Goal: Task Accomplishment & Management: Manage account settings

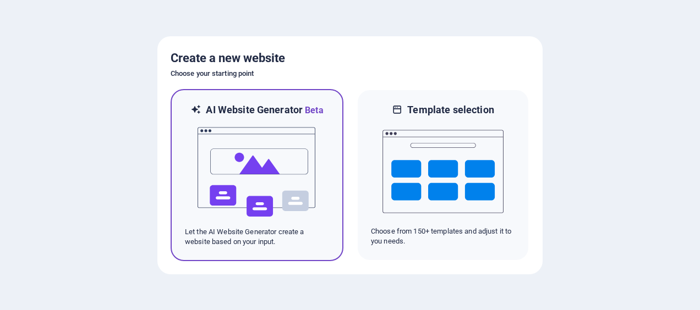
click at [277, 175] on img at bounding box center [256, 172] width 121 height 110
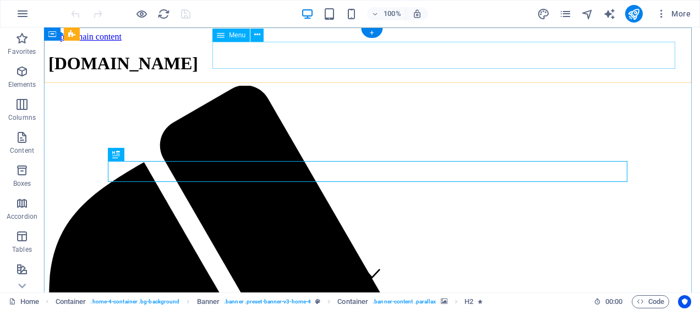
drag, startPoint x: 44, startPoint y: 28, endPoint x: 620, endPoint y: 58, distance: 576.5
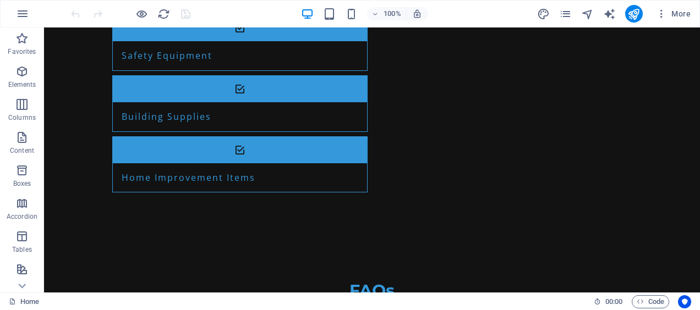
scroll to position [1399, 0]
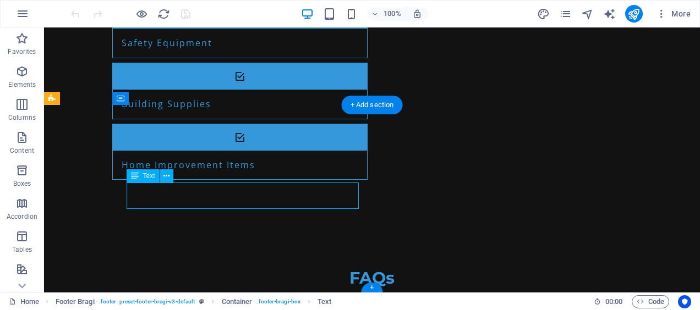
drag, startPoint x: 210, startPoint y: 186, endPoint x: 171, endPoint y: 189, distance: 39.7
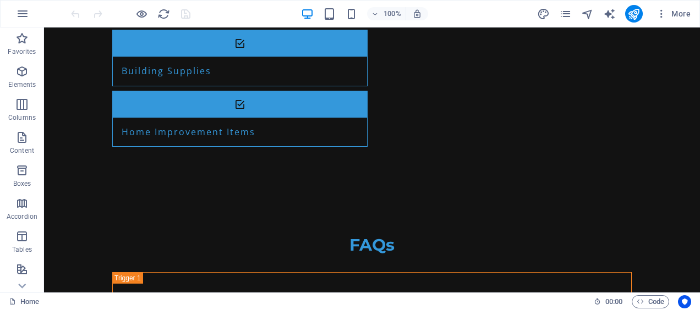
drag, startPoint x: 697, startPoint y: 56, endPoint x: 701, endPoint y: 332, distance: 276.3
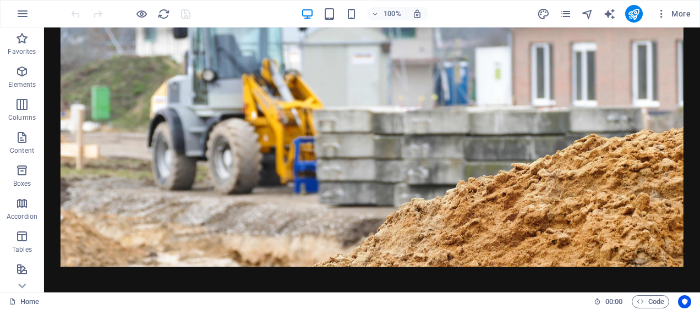
scroll to position [0, 0]
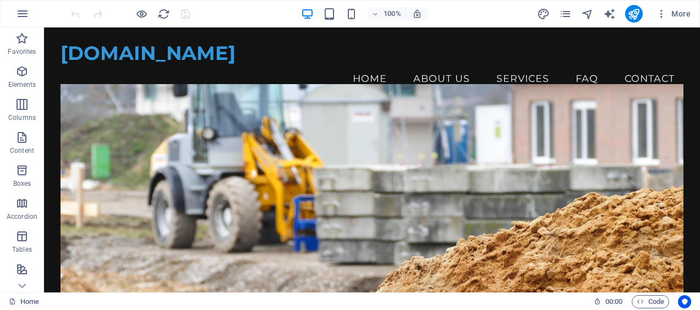
drag, startPoint x: 693, startPoint y: 249, endPoint x: 719, endPoint y: 47, distance: 203.1
click at [637, 17] on icon "publish" at bounding box center [633, 14] width 13 height 13
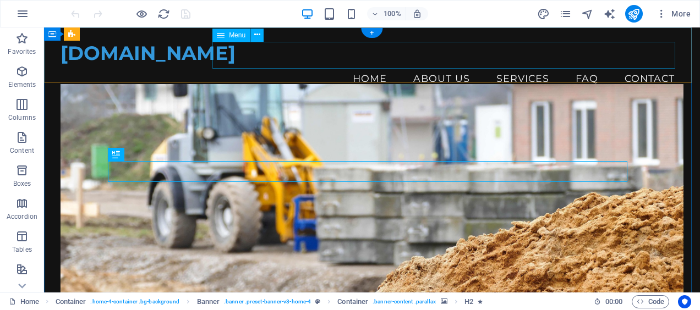
click at [369, 65] on nav "Home About Us Services FAQ Contact" at bounding box center [372, 79] width 623 height 28
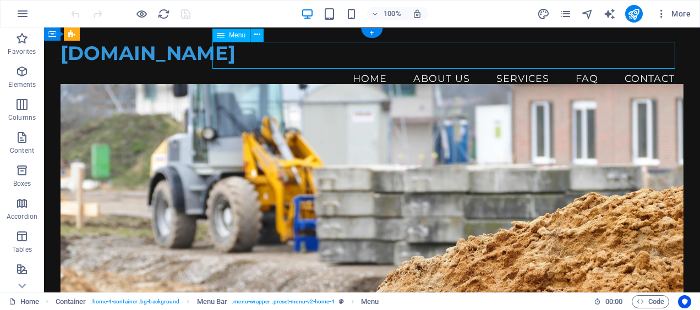
click at [370, 65] on nav "Home About Us Services FAQ Contact" at bounding box center [372, 79] width 623 height 28
select select
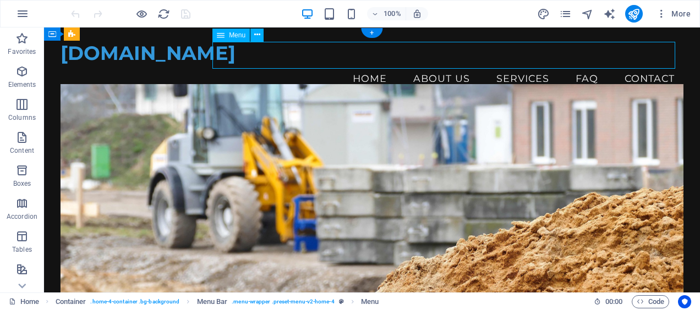
select select
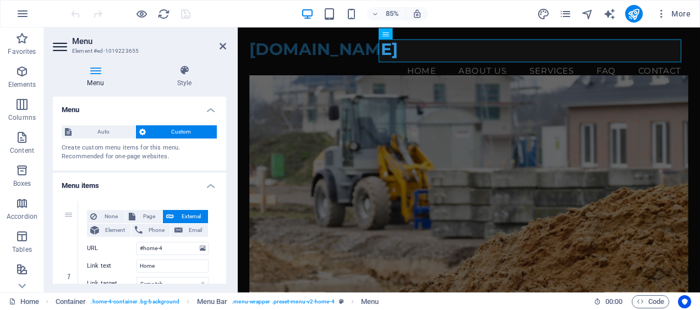
click at [146, 131] on button "Custom" at bounding box center [176, 131] width 81 height 13
click at [449, 65] on nav "Home About Us Services FAQ Contact" at bounding box center [510, 79] width 517 height 28
click at [418, 35] on icon at bounding box center [416, 34] width 5 height 10
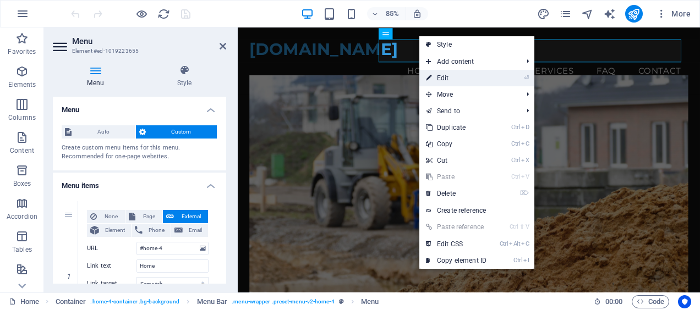
click at [459, 74] on link "⏎ Edit" at bounding box center [456, 78] width 74 height 17
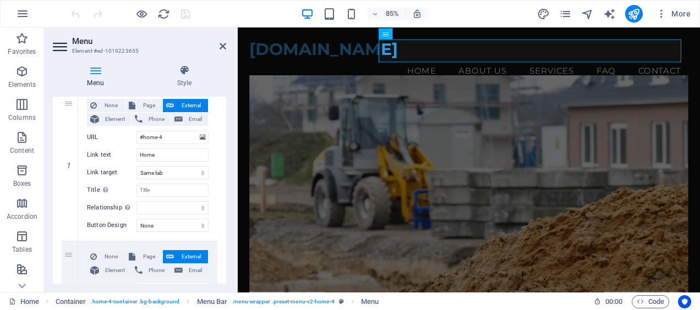
scroll to position [106, 0]
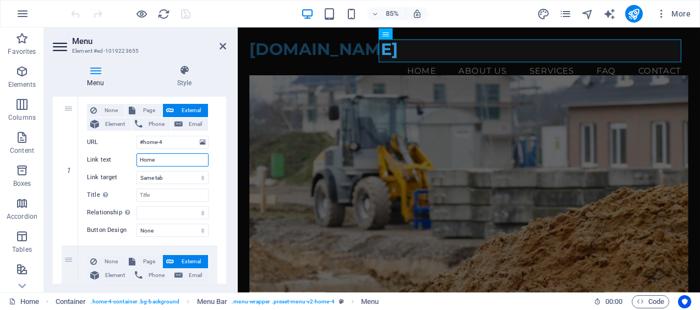
drag, startPoint x: 156, startPoint y: 158, endPoint x: 54, endPoint y: 134, distance: 104.5
type input "Почетна"
select select
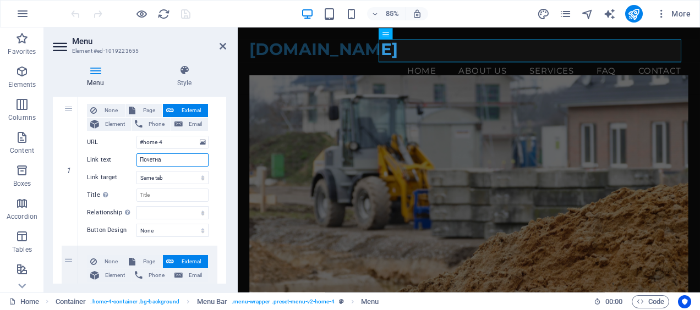
select select
type input "Почетна"
click at [172, 175] on select "New tab Same tab Overlay" at bounding box center [172, 177] width 72 height 13
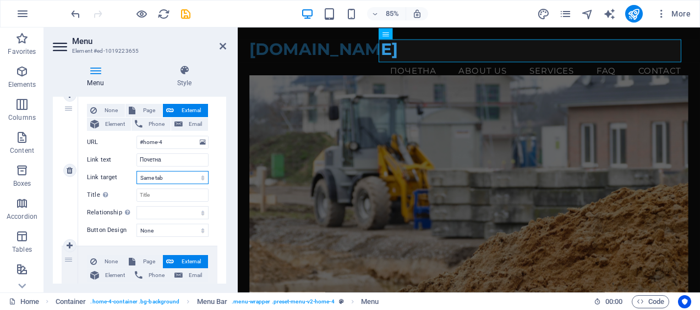
click at [172, 175] on select "New tab Same tab Overlay" at bounding box center [172, 177] width 72 height 13
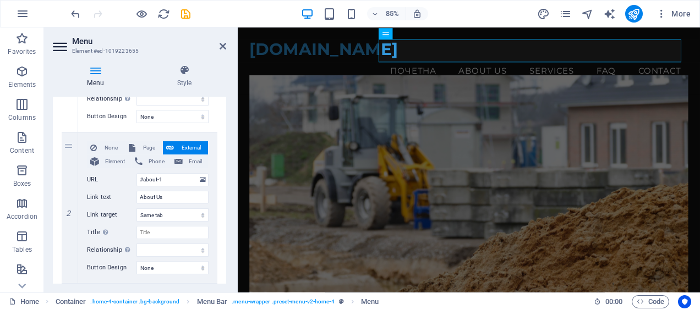
scroll to position [221, 0]
drag, startPoint x: 162, startPoint y: 196, endPoint x: 92, endPoint y: 185, distance: 70.8
click at [92, 185] on div "None Page External Element Phone Email Page Home Subpage Legal Notice Privacy E…" at bounding box center [148, 198] width 122 height 116
type input "За"
select select
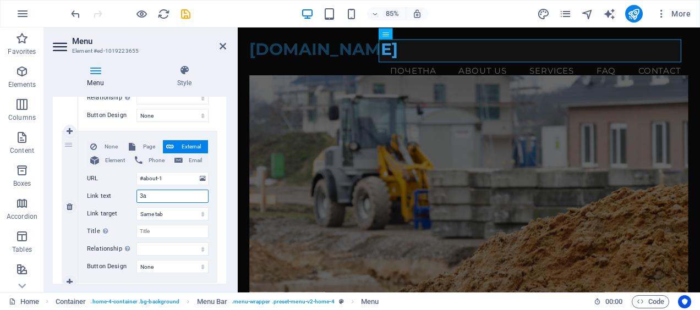
select select
type input "З"
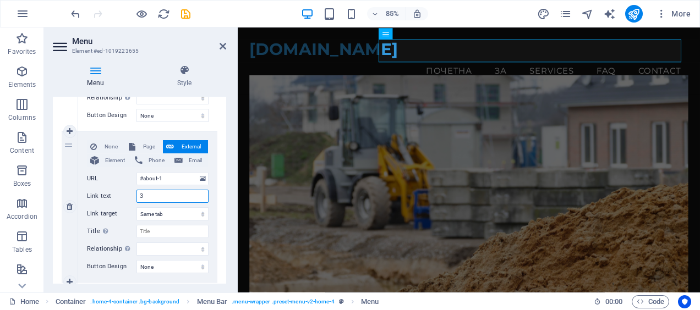
select select
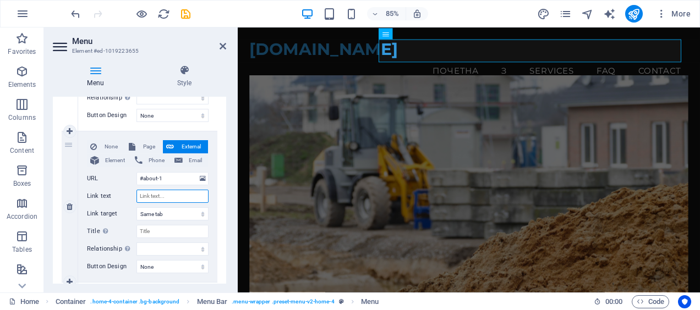
select select
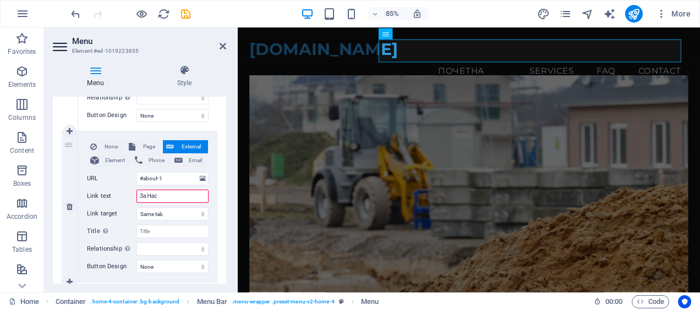
type input "За Нас"
select select
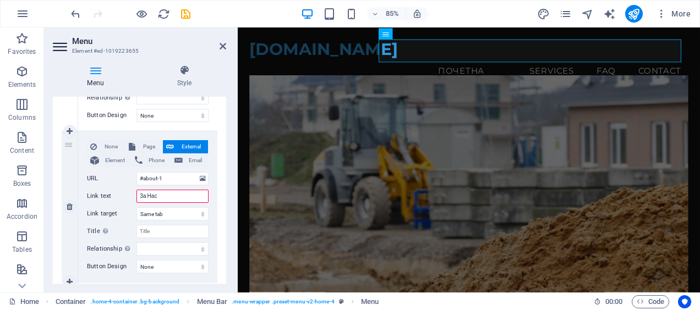
select select
type input "За Нас"
click at [178, 263] on select "None Default Primary Secondary" at bounding box center [172, 266] width 72 height 13
click at [175, 270] on select "None Default Primary Secondary" at bounding box center [172, 266] width 72 height 13
click at [224, 168] on div "Menu Auto Custom Create custom menu items for this menu. Recommended for one-pa…" at bounding box center [139, 190] width 173 height 187
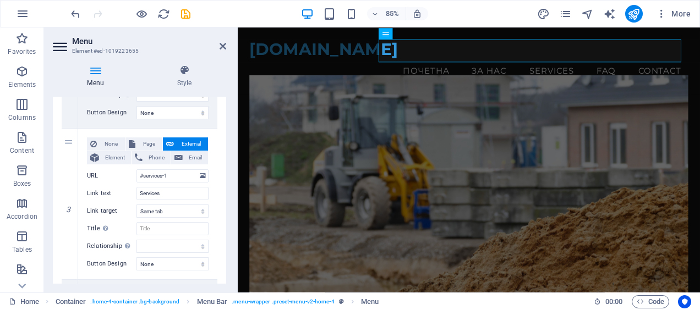
scroll to position [379, 0]
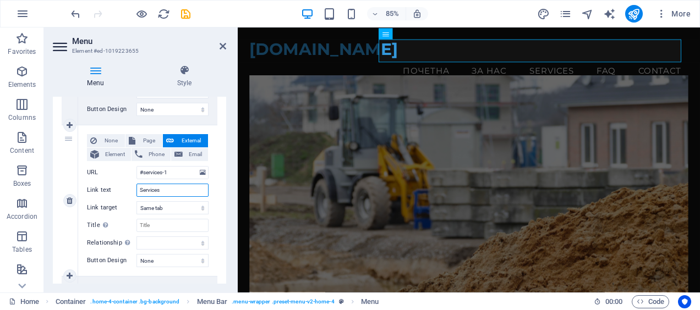
drag, startPoint x: 172, startPoint y: 188, endPoint x: 81, endPoint y: 188, distance: 91.4
click at [81, 188] on div "None Page External Element Phone Email Page Home Subpage Legal Notice Privacy E…" at bounding box center [147, 200] width 139 height 151
type input "Про"
select select
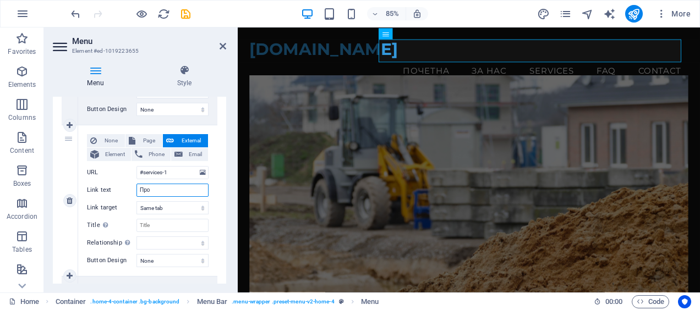
select select
type input "Производи"
select select
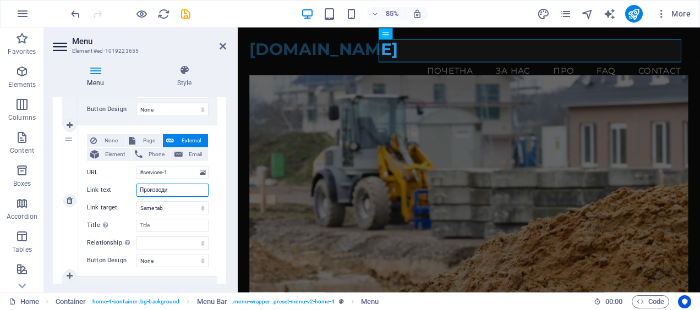
select select
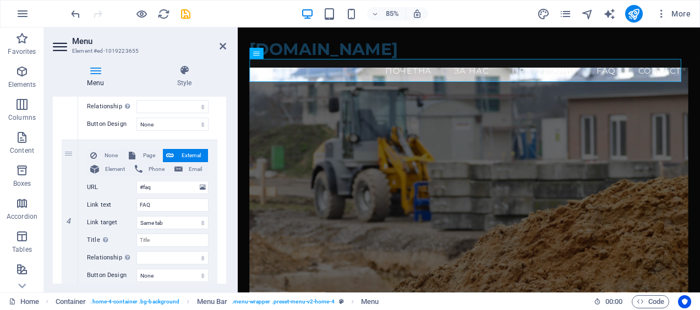
scroll to position [513, 0]
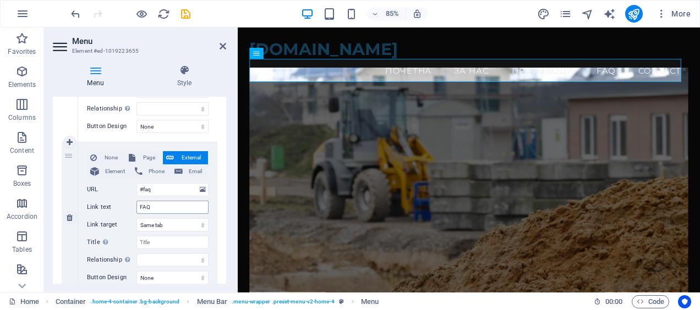
type input "Производи"
click at [165, 201] on input "FAQ" at bounding box center [172, 207] width 72 height 13
type input "F"
select select
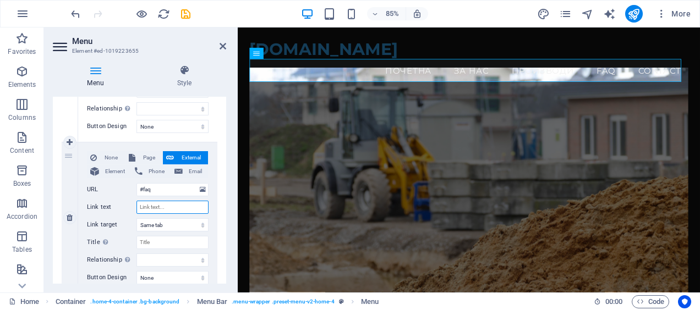
select select
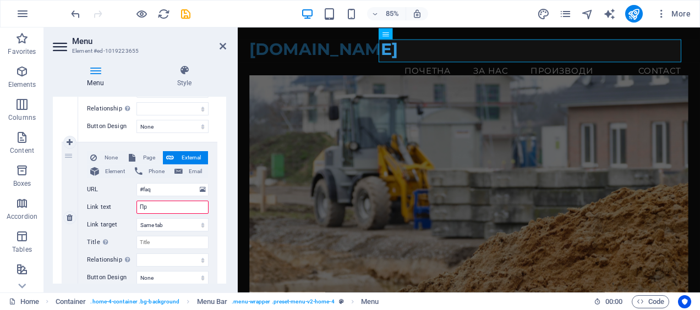
type input "Пра"
select select
type input "Пр"
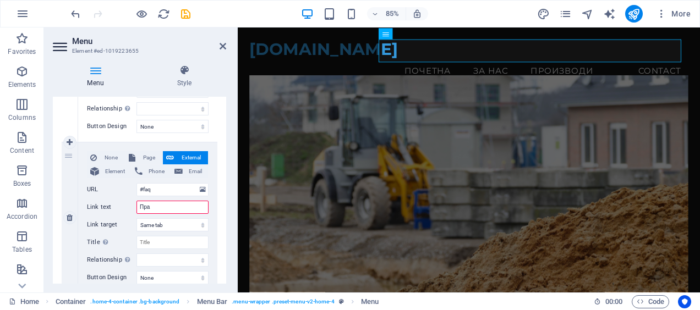
select select
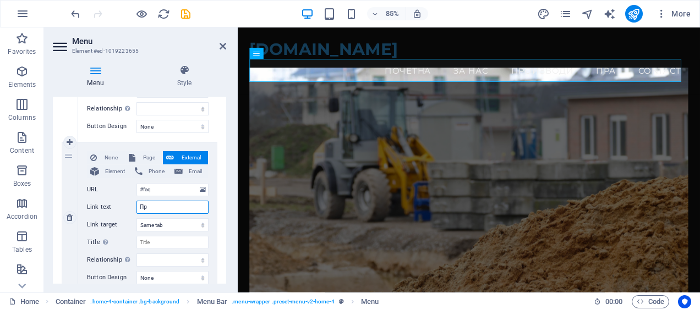
type input "П"
select select
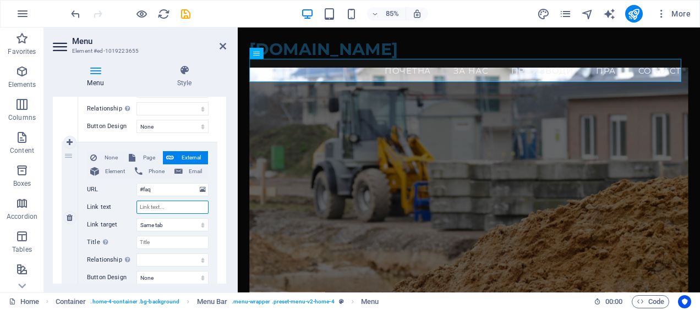
select select
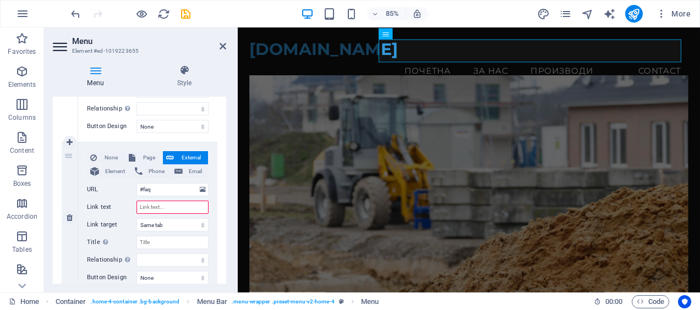
click at [164, 207] on input "Link text" at bounding box center [172, 207] width 72 height 13
click at [70, 217] on icon at bounding box center [70, 218] width 6 height 8
select select
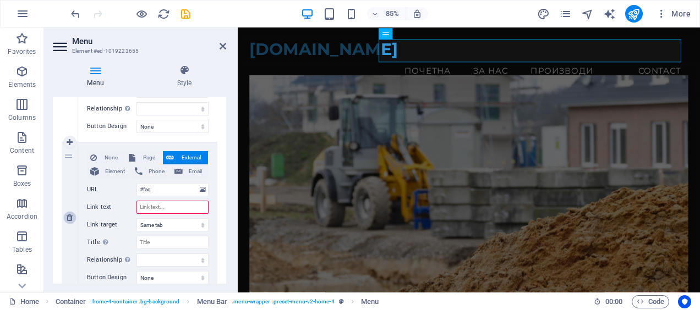
type input "#footer-1"
type input "Contact"
select select
drag, startPoint x: 168, startPoint y: 211, endPoint x: 118, endPoint y: 194, distance: 52.9
click at [118, 194] on div "None Page External Element Phone Email Page Home Subpage Legal Notice Privacy E…" at bounding box center [148, 209] width 122 height 116
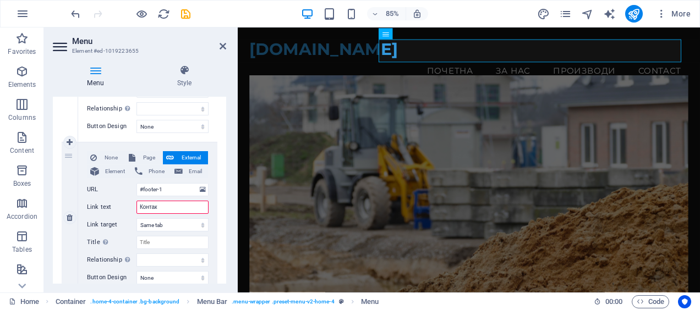
type input "Контакт"
select select
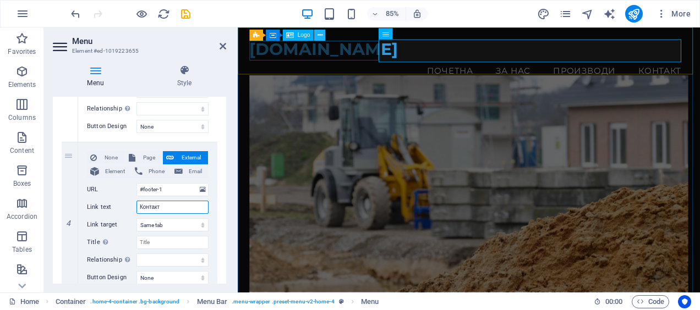
type input "Контакт"
click at [320, 33] on icon at bounding box center [319, 36] width 5 height 10
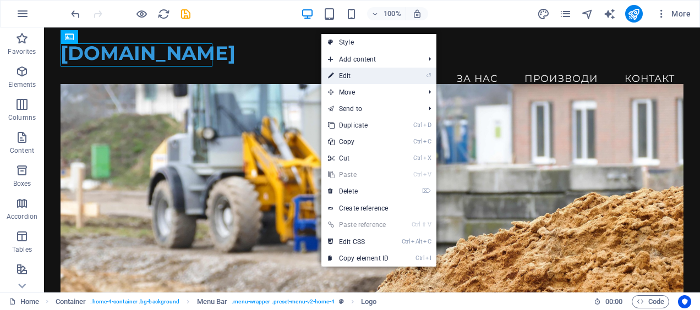
click at [355, 73] on link "⏎ Edit" at bounding box center [358, 76] width 74 height 17
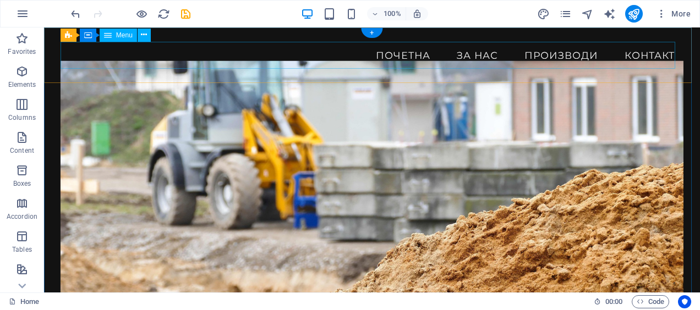
click at [144, 61] on nav "Почетна За Нас Производи Контакт" at bounding box center [372, 56] width 623 height 28
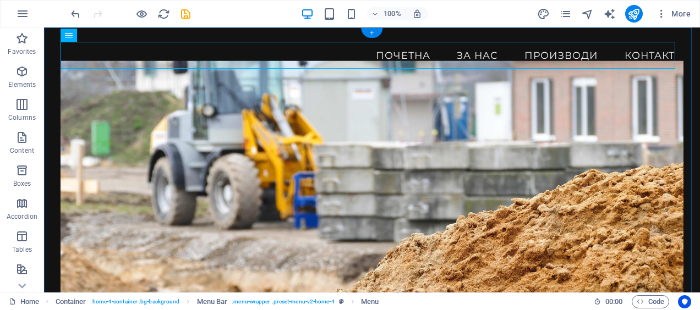
click at [373, 32] on div "+" at bounding box center [371, 33] width 21 height 10
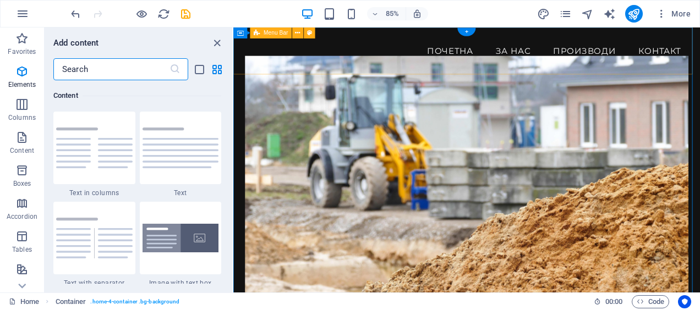
scroll to position [1926, 0]
click at [397, 33] on div "Menu Почетна За Нас Производи Контакт" at bounding box center [507, 56] width 549 height 56
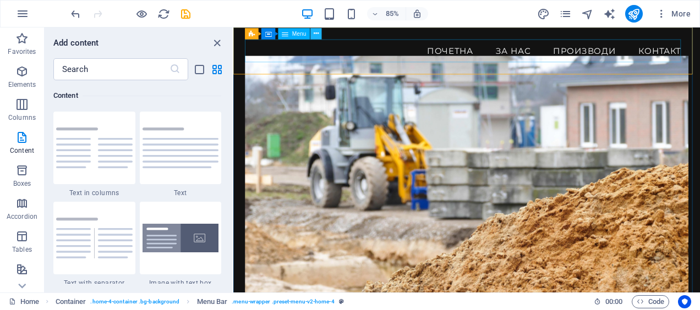
click at [320, 32] on button at bounding box center [315, 33] width 11 height 11
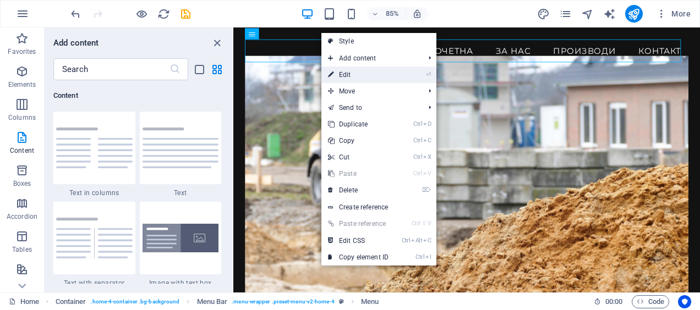
click at [347, 74] on link "⏎ Edit" at bounding box center [358, 75] width 74 height 17
select select
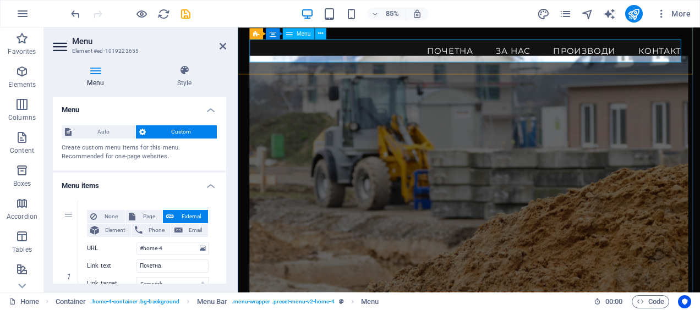
click at [302, 55] on nav "Почетна За Нас Производи Контакт" at bounding box center [510, 56] width 517 height 28
click at [334, 54] on nav "Почетна За Нас Производи Контакт" at bounding box center [510, 56] width 517 height 28
click at [313, 57] on nav "Почетна За Нас Производи Контакт" at bounding box center [510, 56] width 517 height 28
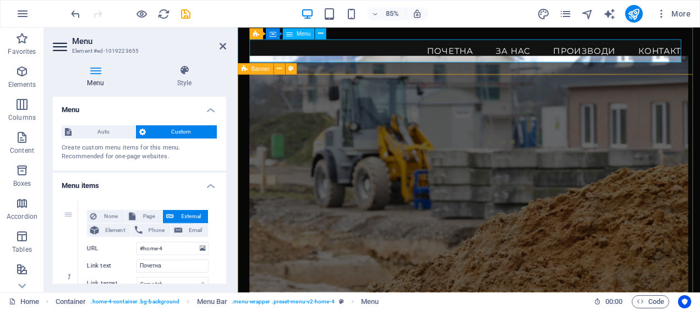
click at [313, 57] on nav "Почетна За Нас Производи Контакт" at bounding box center [510, 56] width 517 height 28
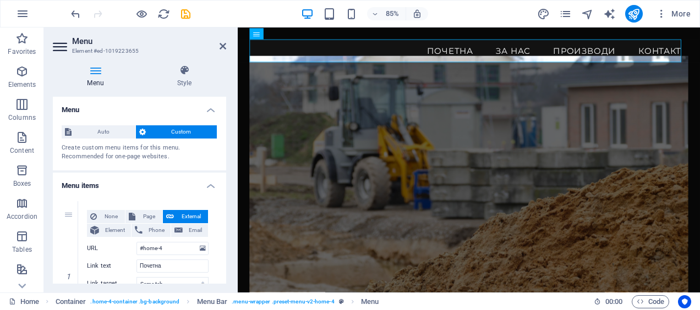
drag, startPoint x: 222, startPoint y: 107, endPoint x: 222, endPoint y: 129, distance: 21.5
click at [222, 129] on li "Menu Auto Custom Create custom menu items for this menu. Recommended for one-pa…" at bounding box center [139, 134] width 173 height 74
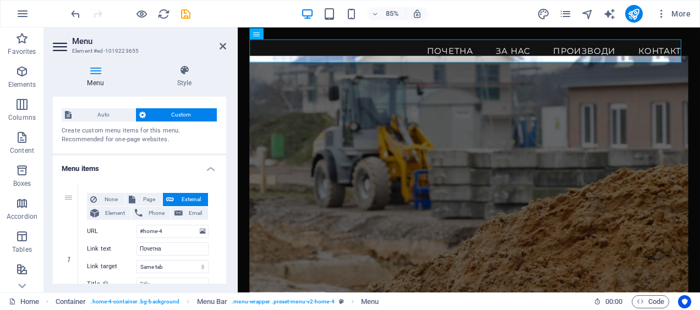
scroll to position [0, 0]
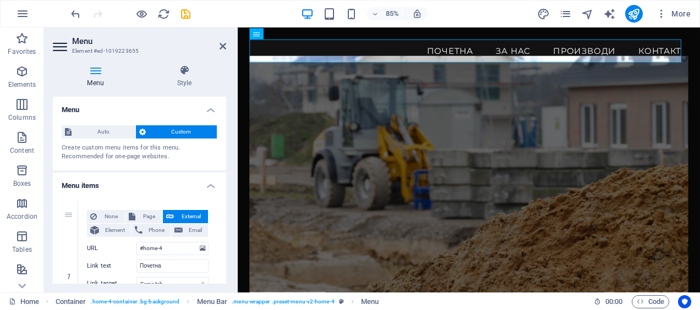
click at [103, 100] on h4 "Menu" at bounding box center [139, 107] width 173 height 20
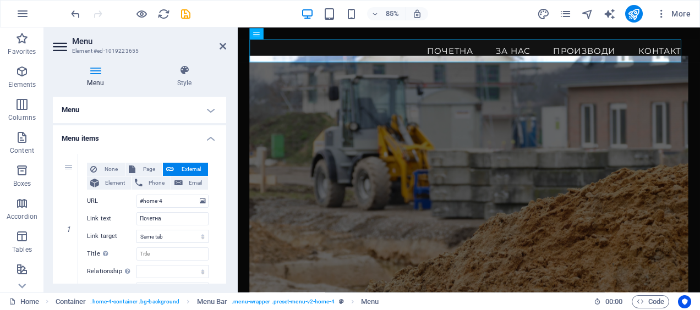
click at [103, 100] on h4 "Menu" at bounding box center [139, 110] width 173 height 26
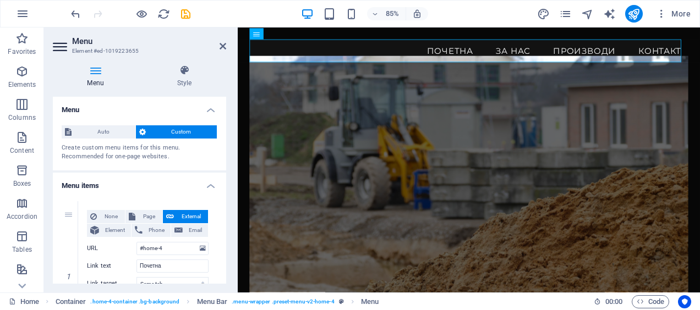
click at [105, 86] on h4 "Menu" at bounding box center [98, 76] width 90 height 23
click at [285, 53] on nav "Почетна За Нас Производи Контакт" at bounding box center [510, 56] width 517 height 28
click at [295, 56] on nav "Почетна За Нас Производи Контакт" at bounding box center [510, 56] width 517 height 28
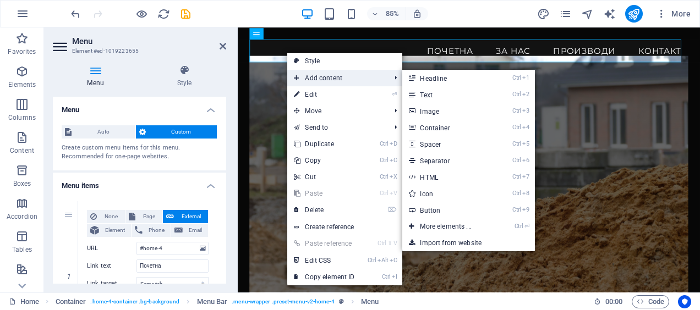
click at [326, 79] on span "Add content" at bounding box center [336, 78] width 99 height 17
click at [449, 108] on link "Ctrl 3 Image" at bounding box center [447, 111] width 91 height 17
